Goal: Navigation & Orientation: Find specific page/section

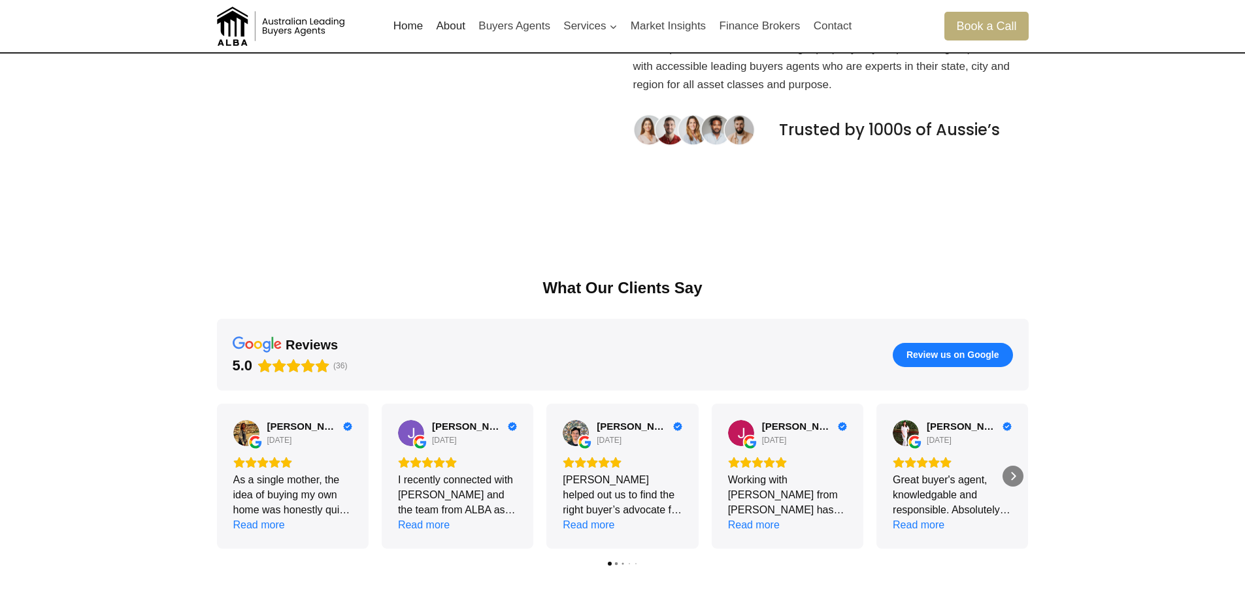
scroll to position [567, 0]
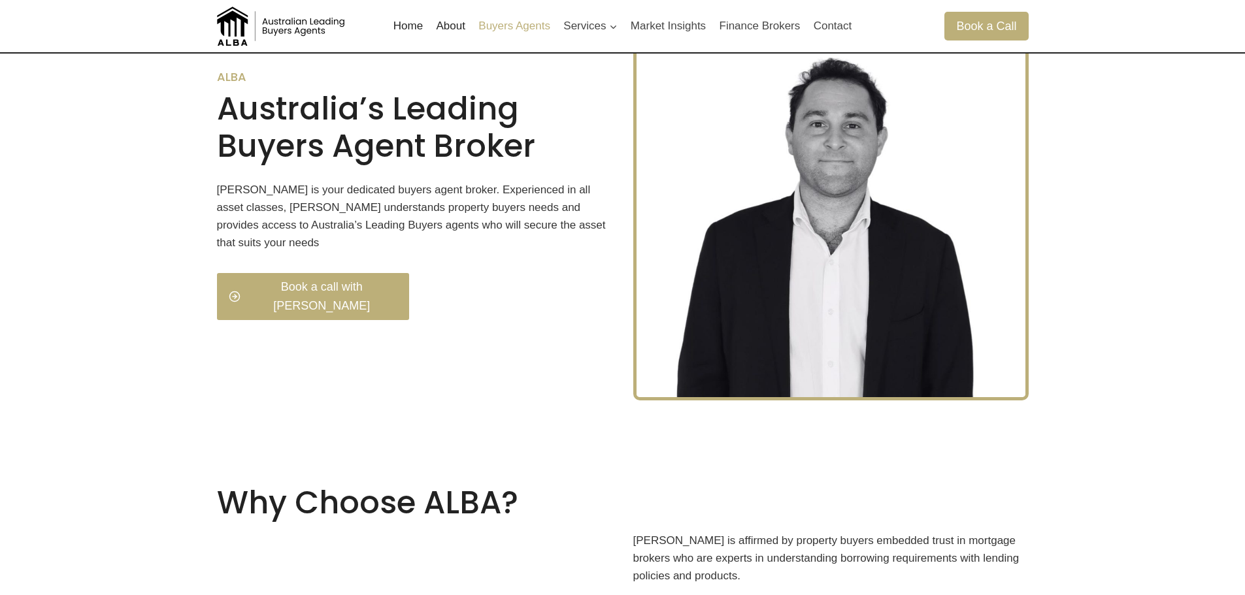
click at [509, 23] on link "Buyers Agents" at bounding box center [514, 25] width 85 height 31
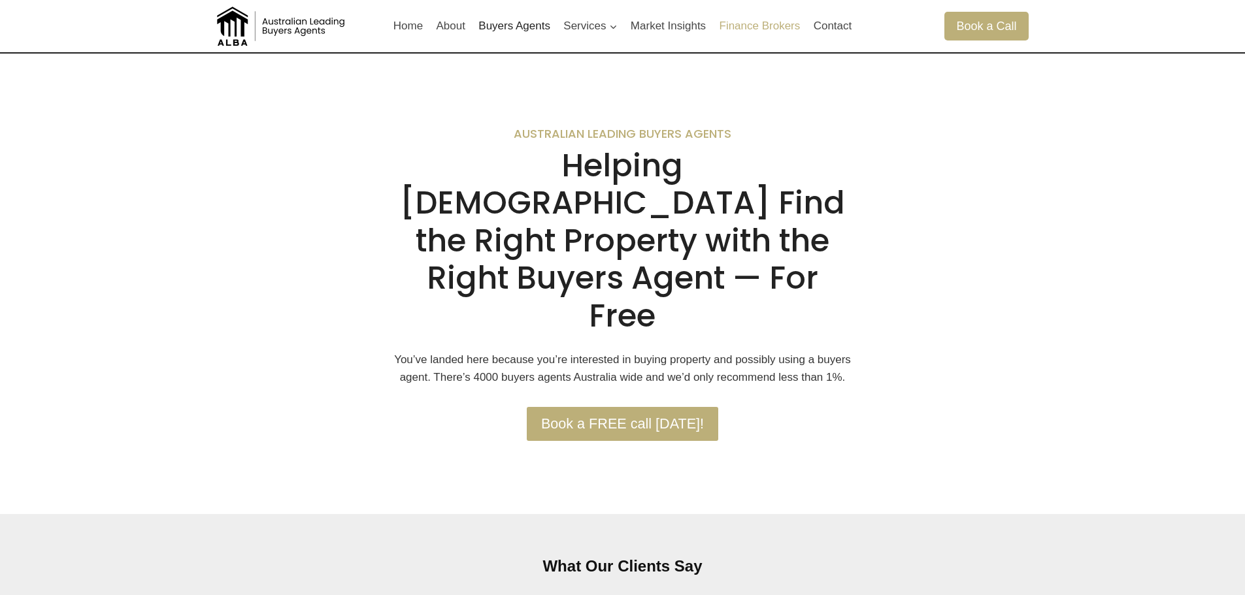
click at [760, 22] on link "Finance Brokers" at bounding box center [759, 25] width 94 height 31
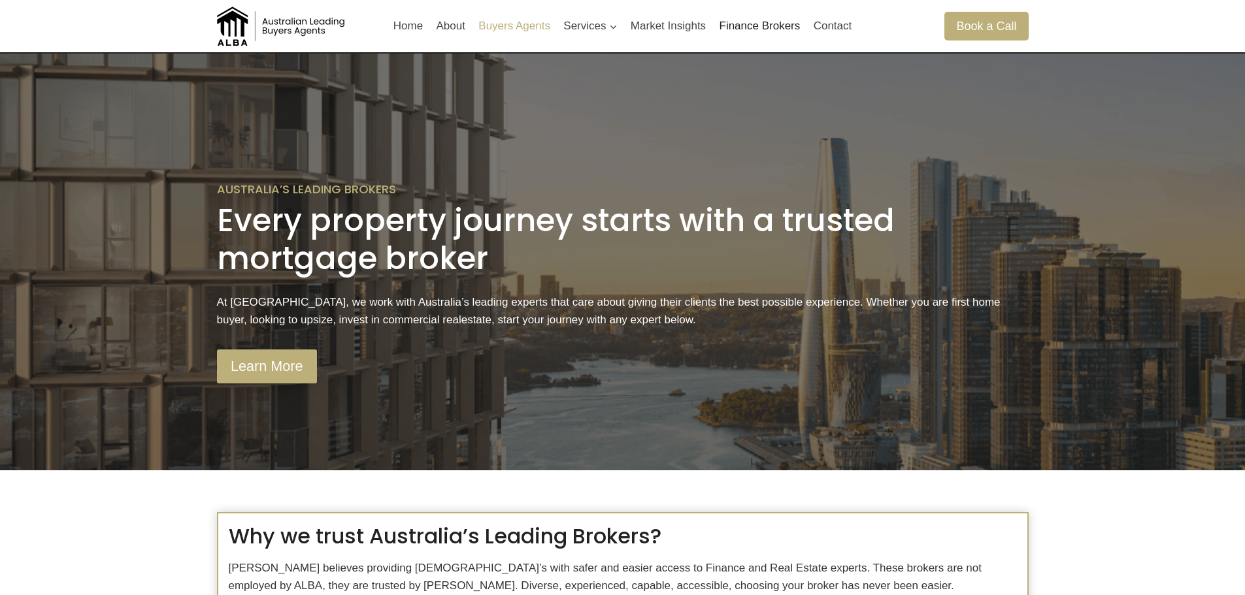
click at [519, 27] on link "Buyers Agents" at bounding box center [514, 25] width 85 height 31
